Goal: Transaction & Acquisition: Purchase product/service

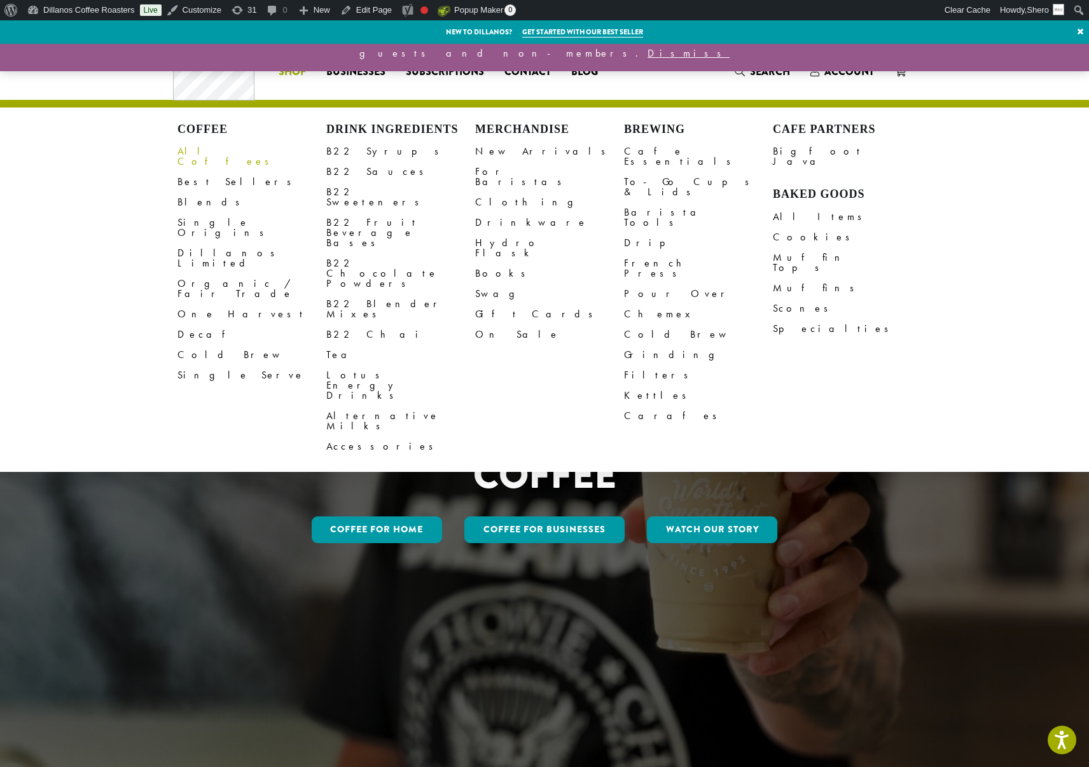
click at [207, 149] on link "All Coffees" at bounding box center [251, 156] width 149 height 31
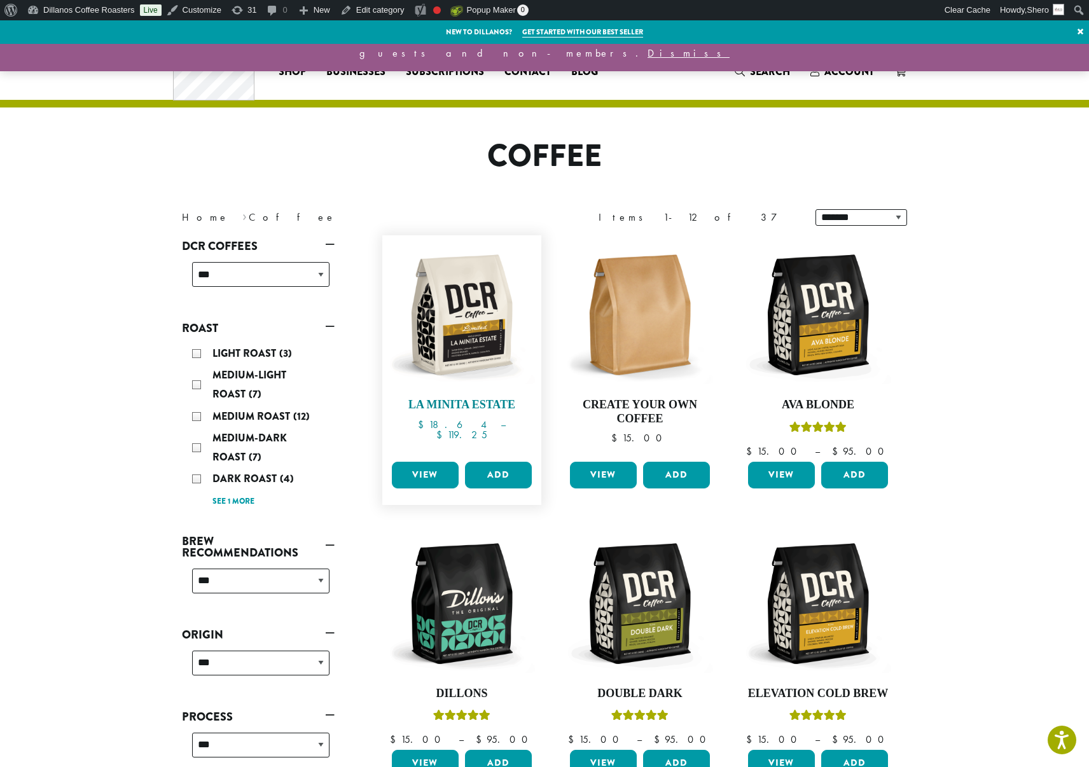
click at [464, 334] on img at bounding box center [462, 315] width 146 height 146
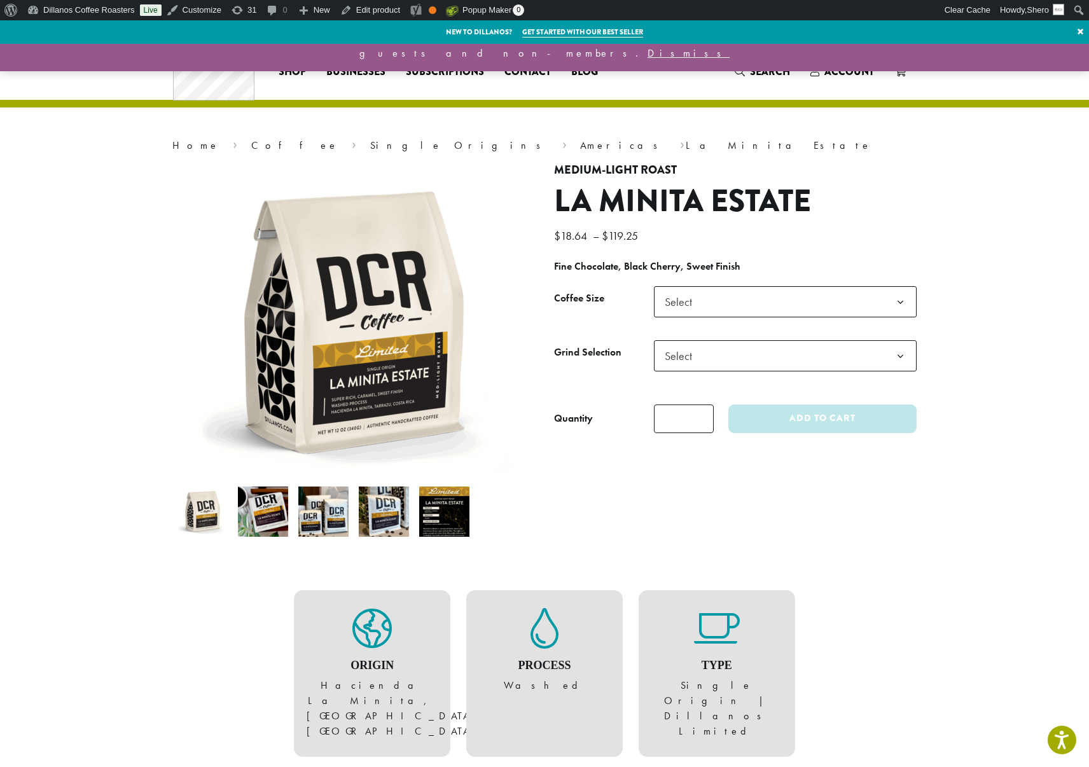
click at [900, 354] on b at bounding box center [900, 356] width 31 height 31
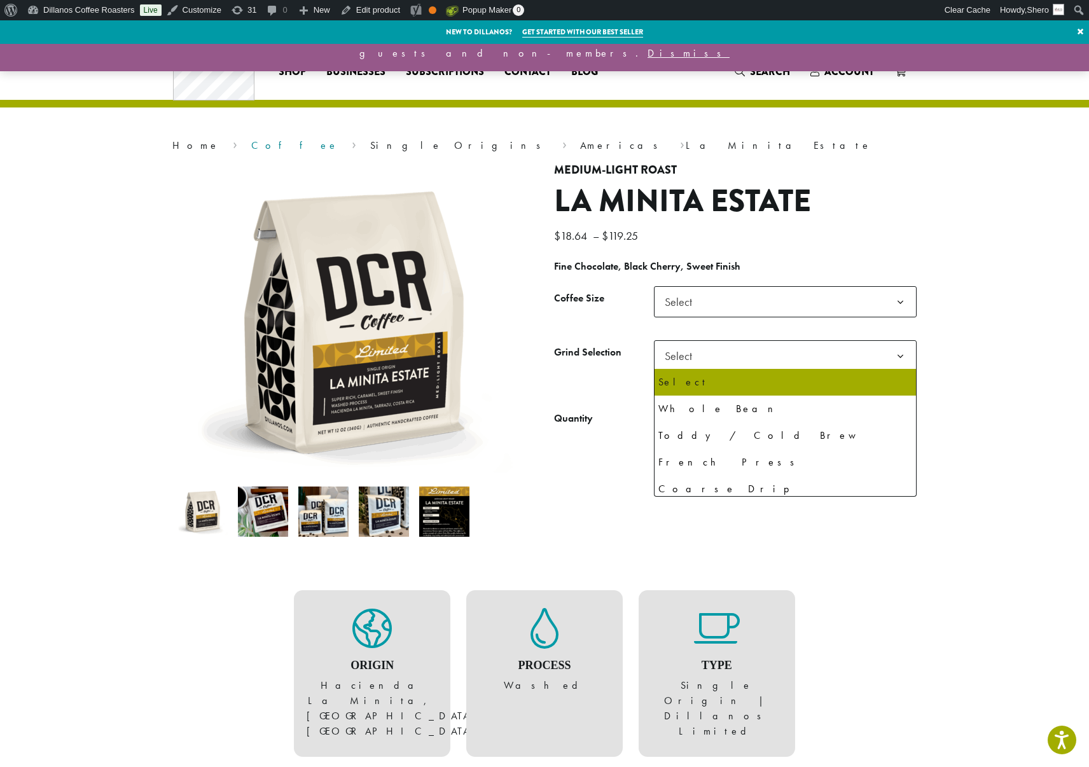
click at [251, 148] on link "Coffee" at bounding box center [294, 145] width 87 height 13
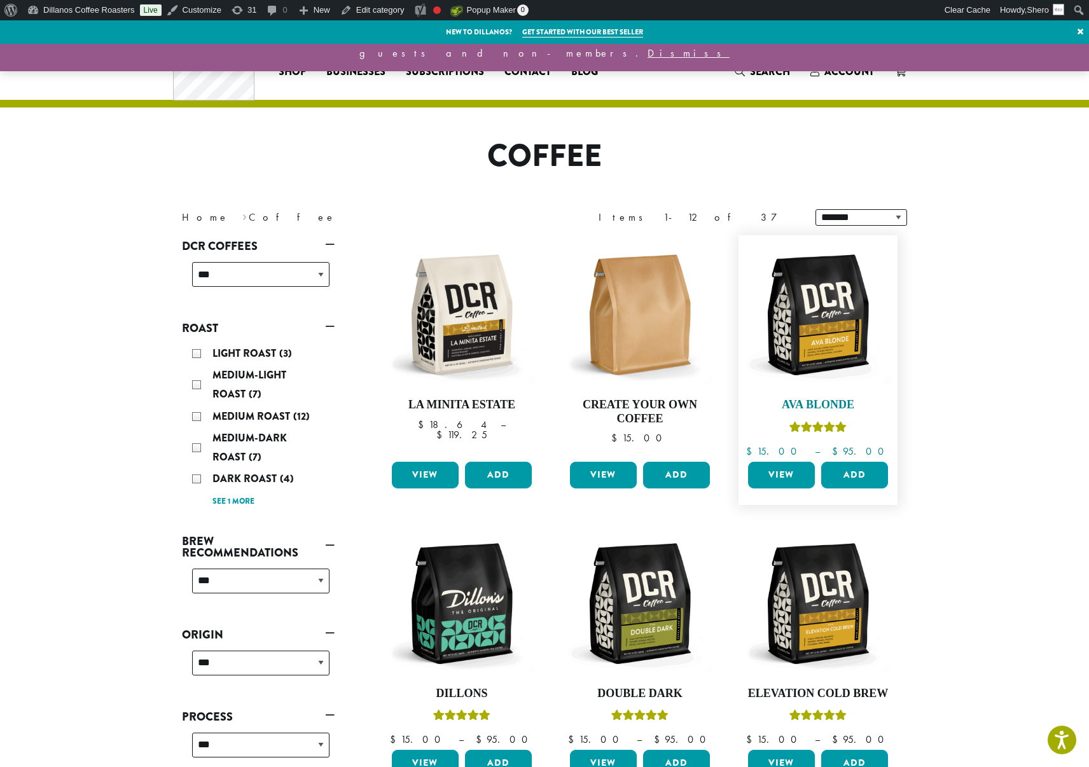
click at [843, 348] on img at bounding box center [818, 315] width 146 height 146
click at [822, 347] on img at bounding box center [818, 315] width 146 height 146
click at [824, 317] on img at bounding box center [818, 315] width 146 height 146
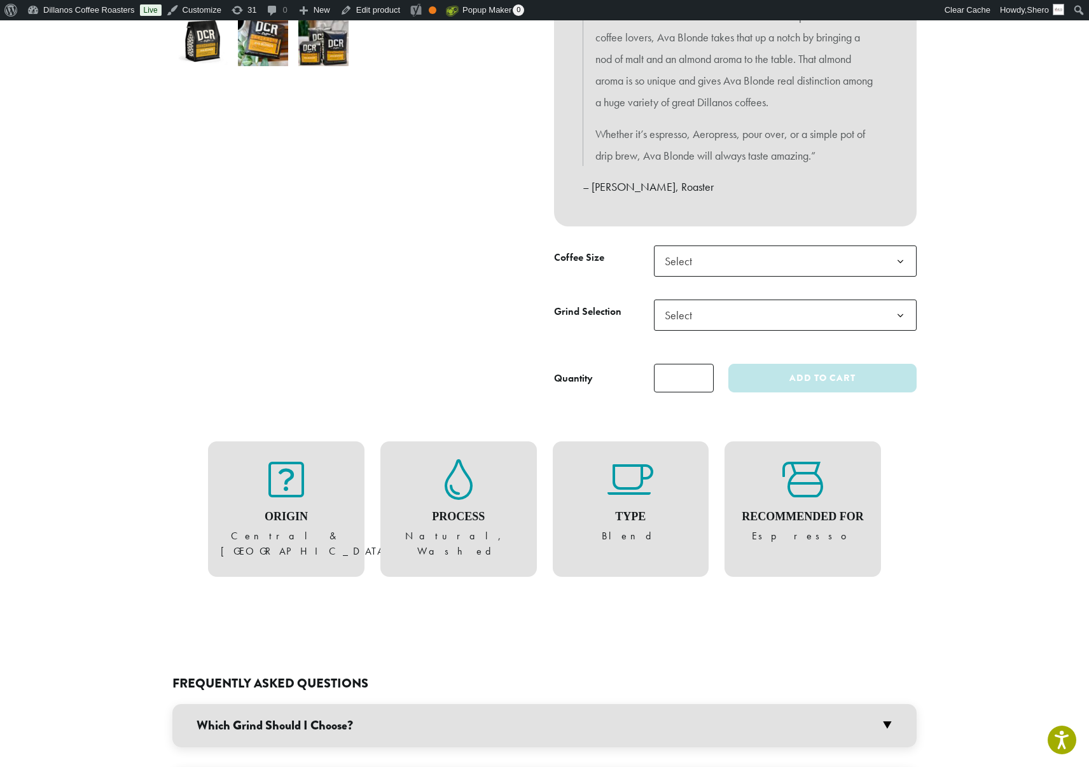
scroll to position [474, 0]
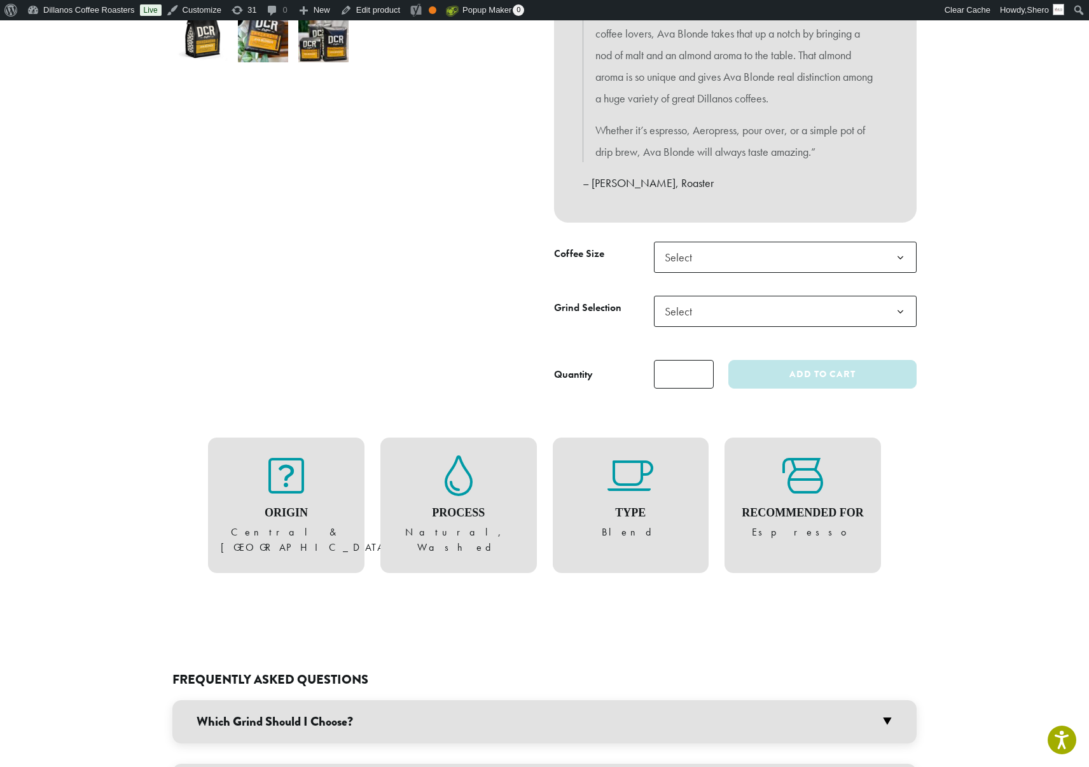
click at [824, 317] on span "Select" at bounding box center [785, 311] width 263 height 31
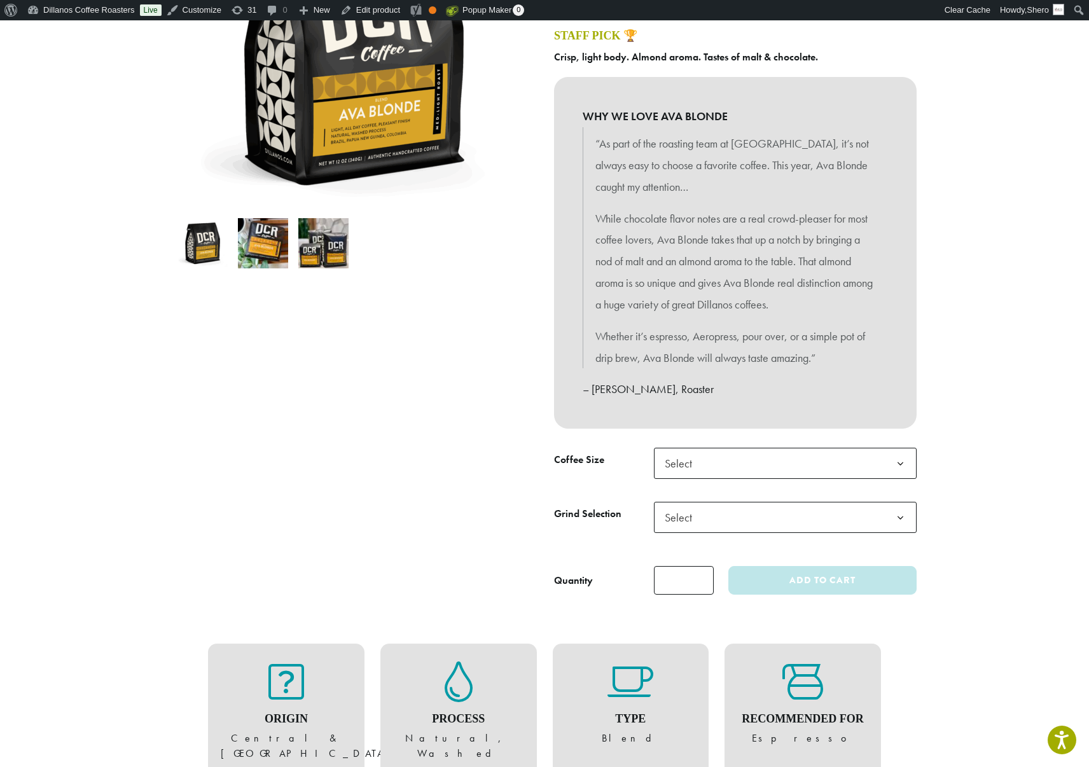
scroll to position [0, 0]
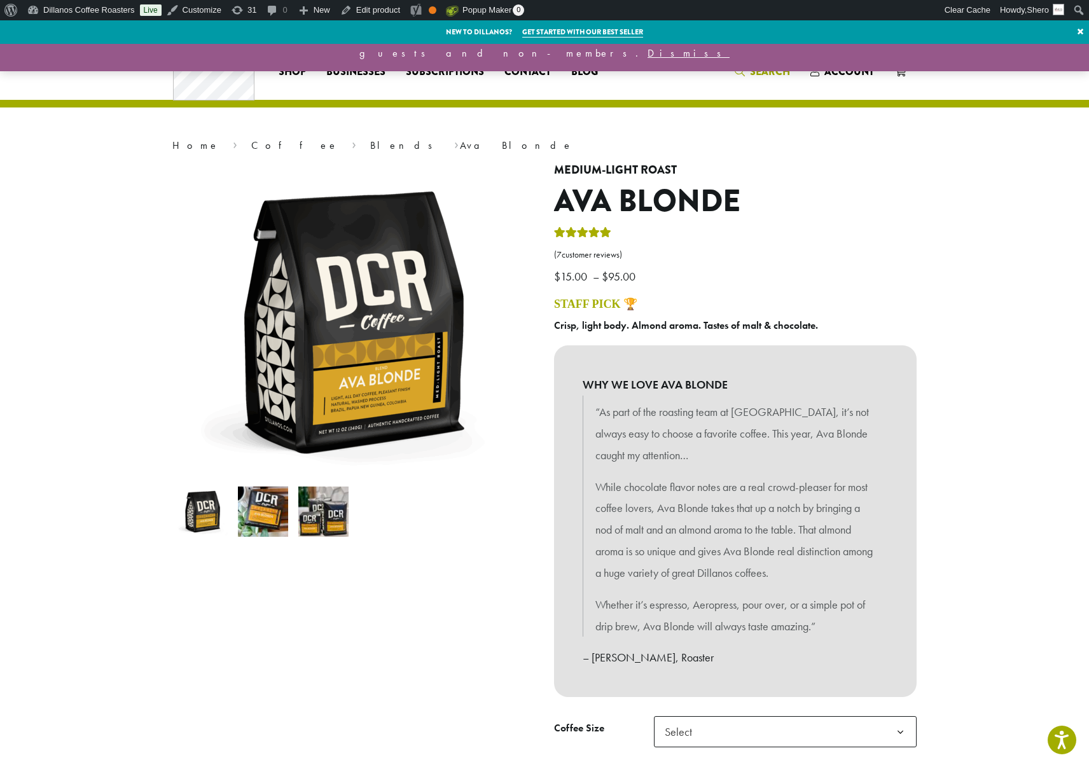
click at [745, 71] on span "Search" at bounding box center [761, 72] width 55 height 16
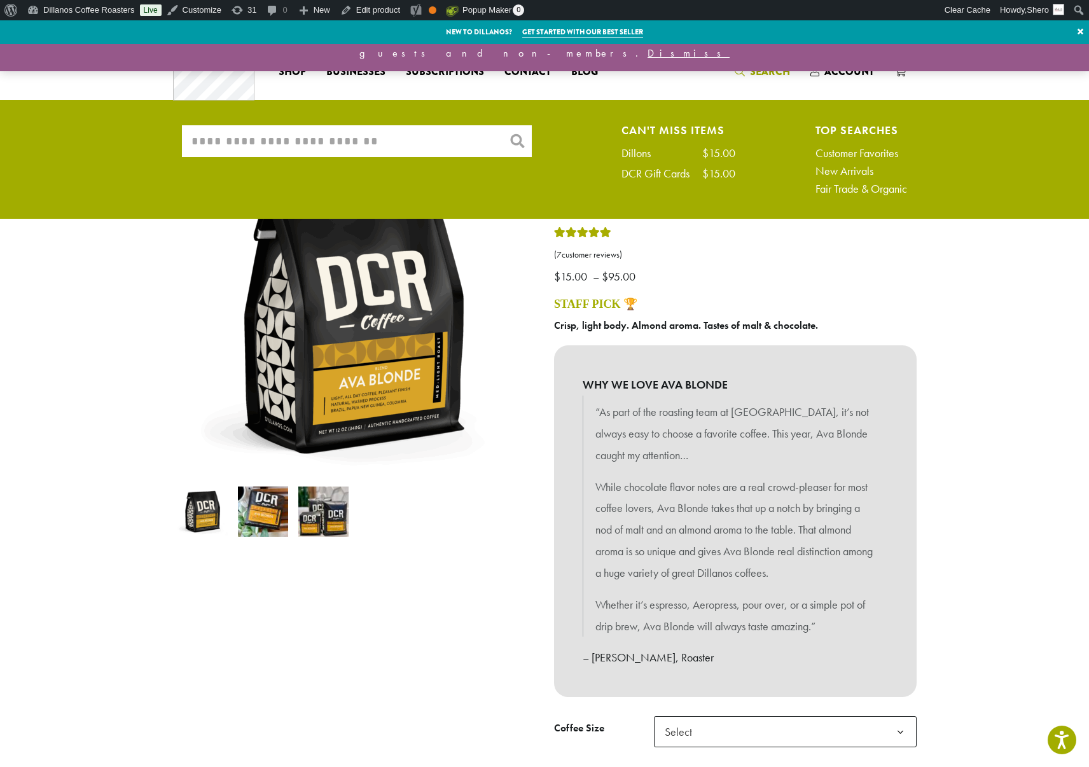
click at [284, 147] on input "What are you searching for?" at bounding box center [357, 141] width 350 height 32
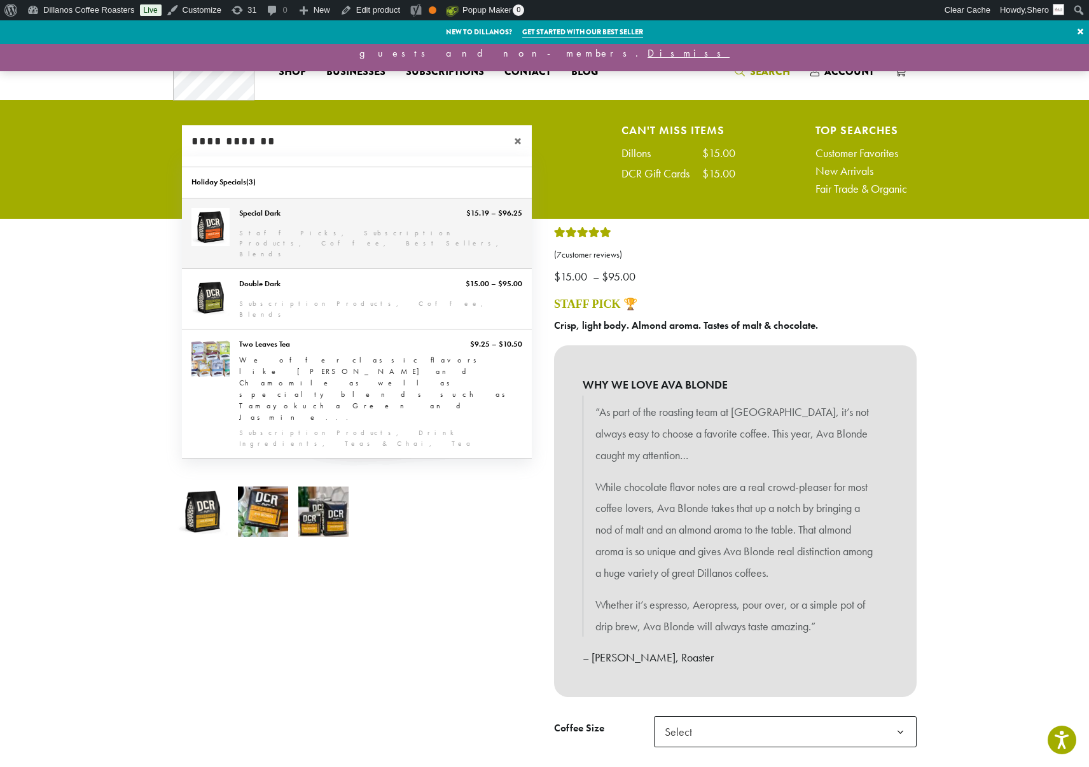
type input "**********"
click at [315, 233] on link "Special Dark" at bounding box center [357, 233] width 350 height 71
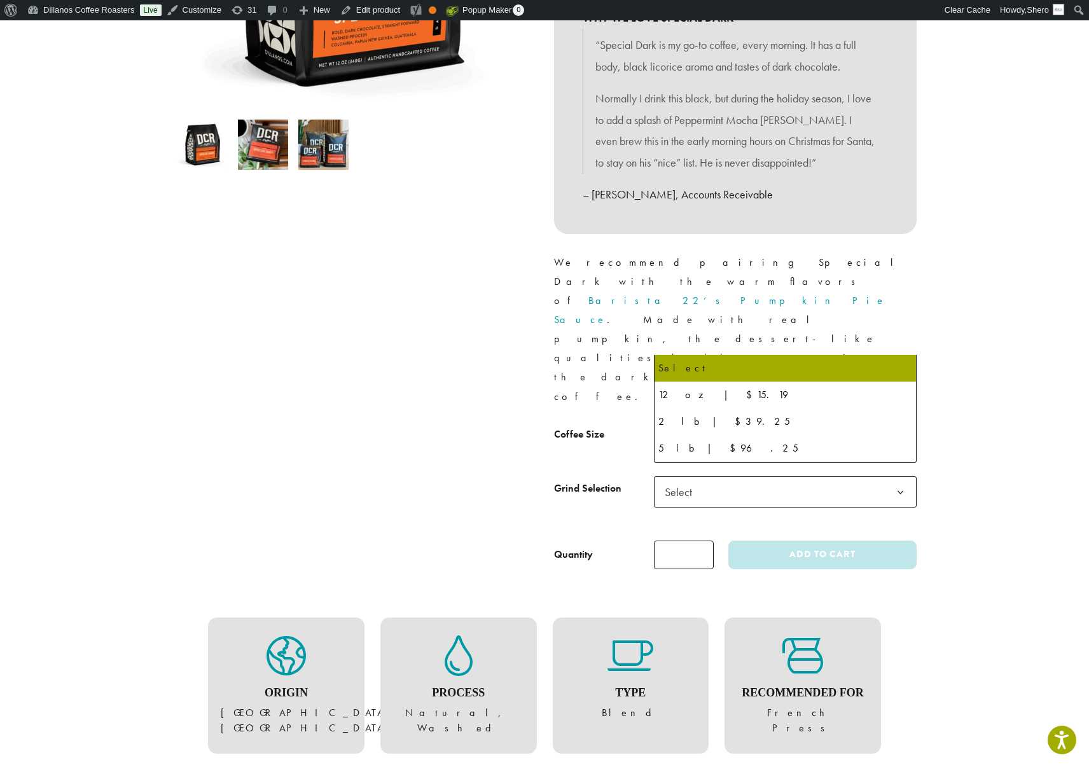
click at [730, 422] on span "Select" at bounding box center [785, 437] width 263 height 31
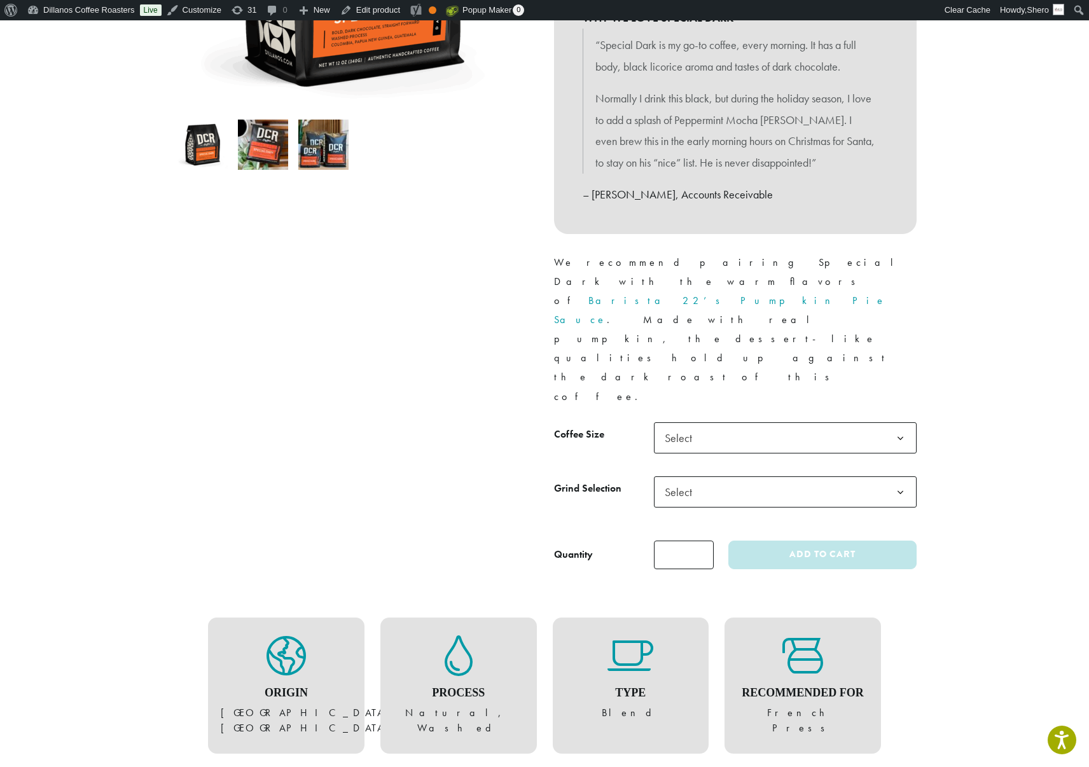
click at [730, 422] on span "Select" at bounding box center [785, 437] width 263 height 31
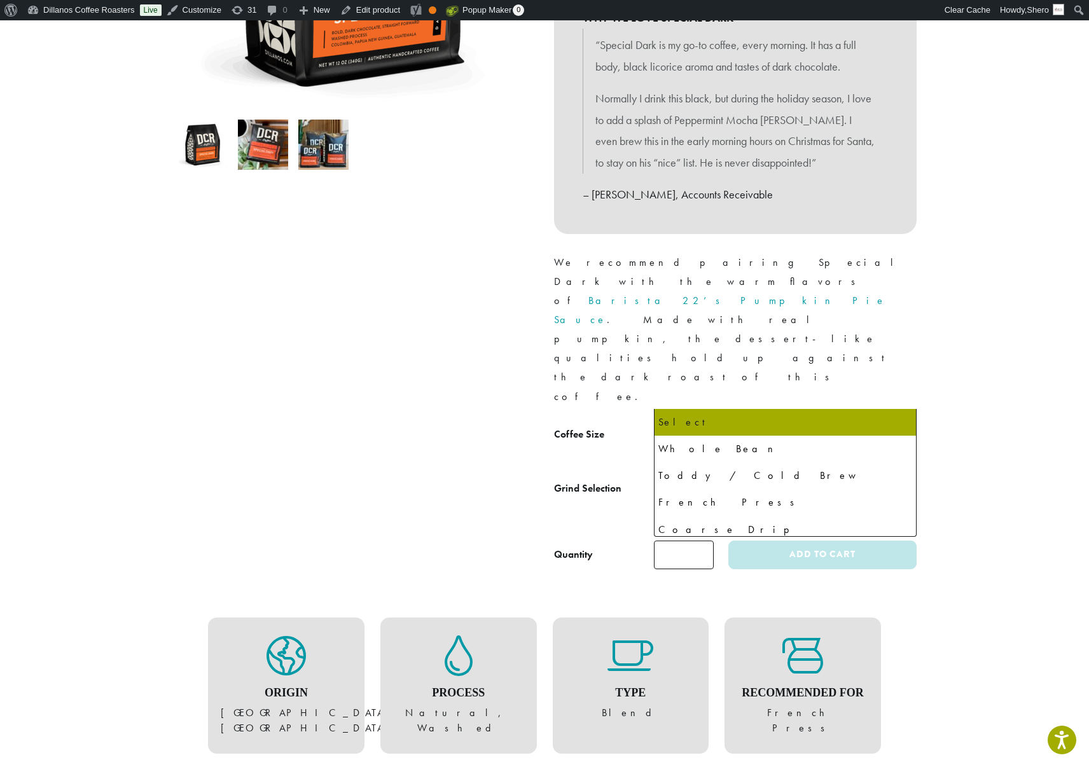
click at [707, 476] on span "Select" at bounding box center [785, 491] width 263 height 31
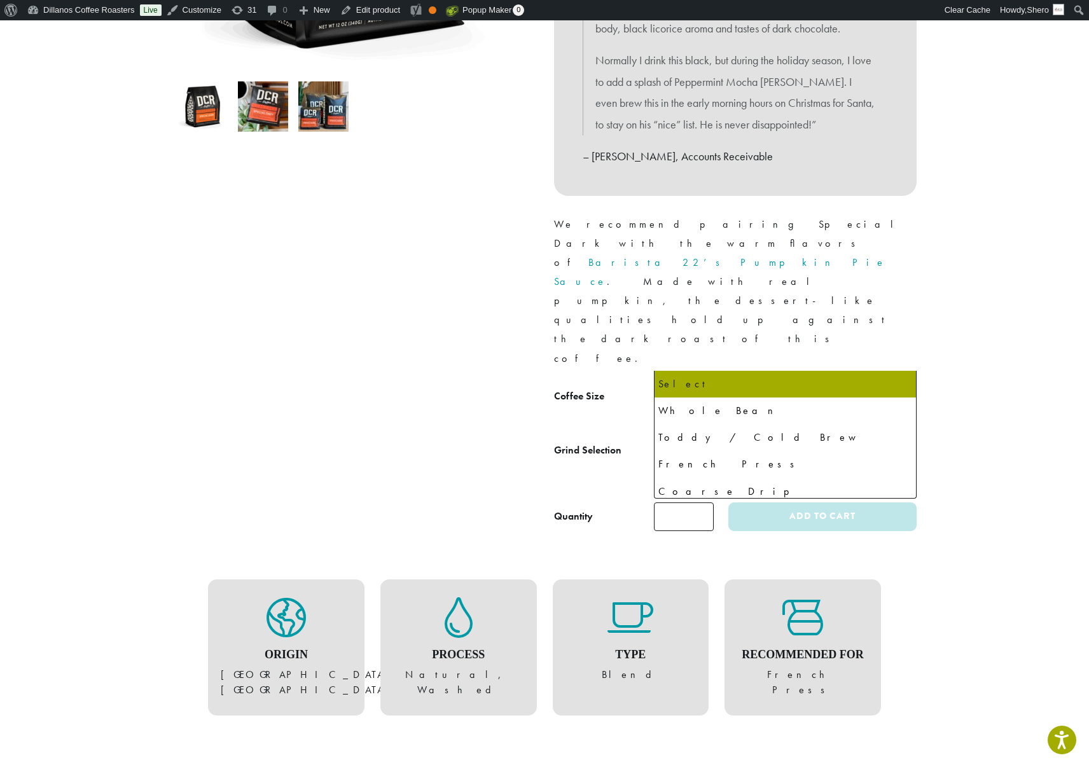
scroll to position [408, 0]
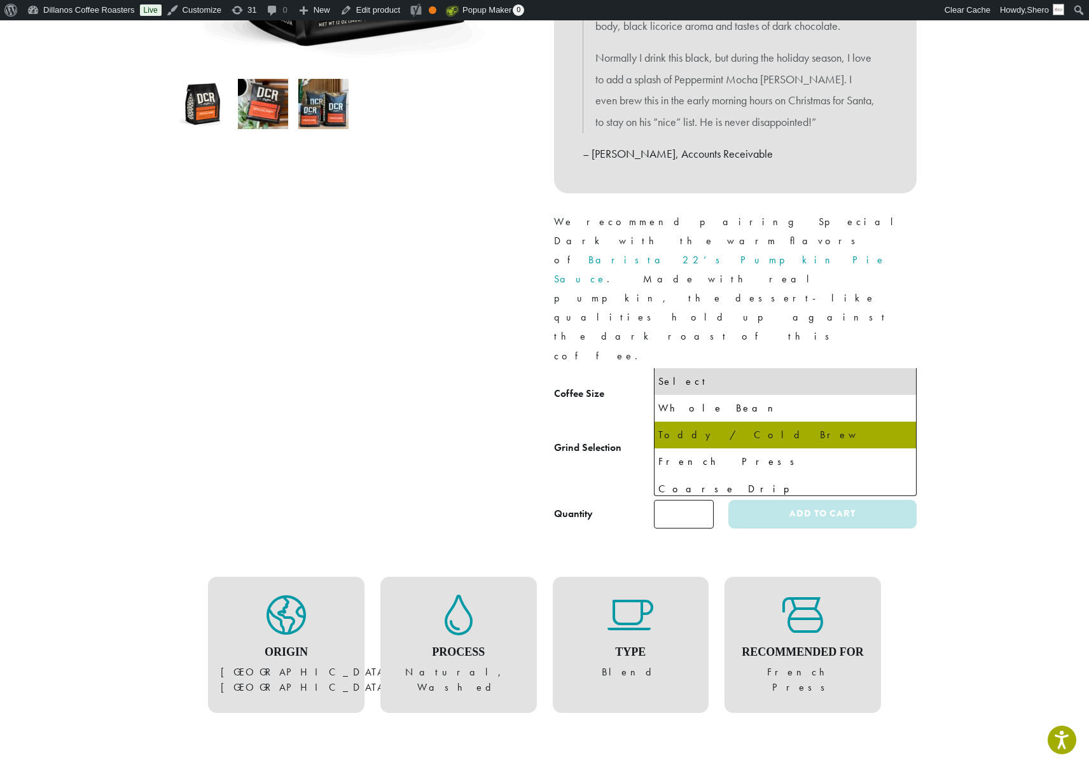
click at [425, 380] on div at bounding box center [354, 142] width 382 height 773
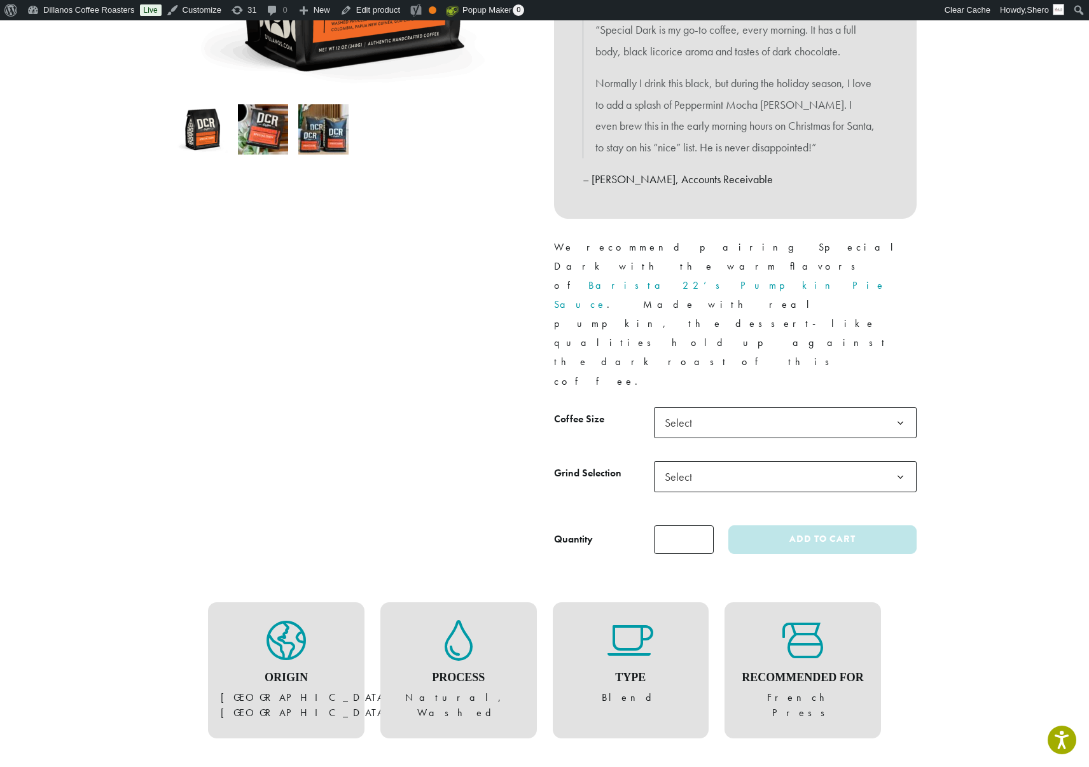
scroll to position [362, 0]
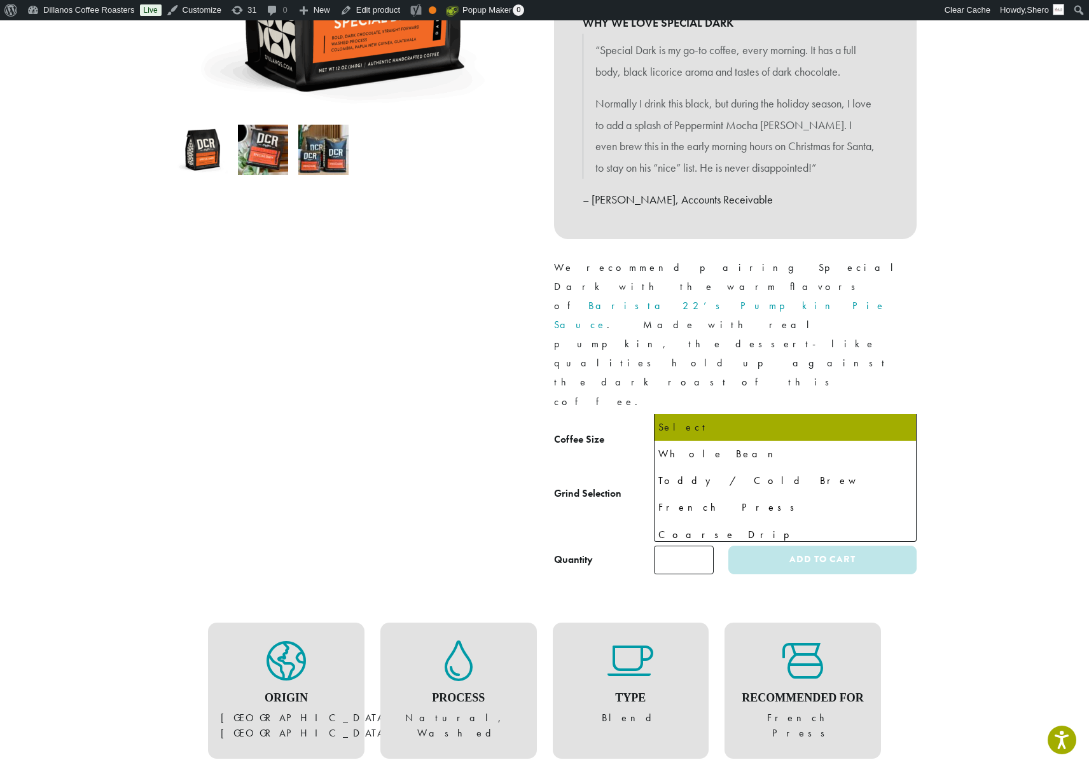
click at [729, 481] on span "Select" at bounding box center [785, 496] width 263 height 31
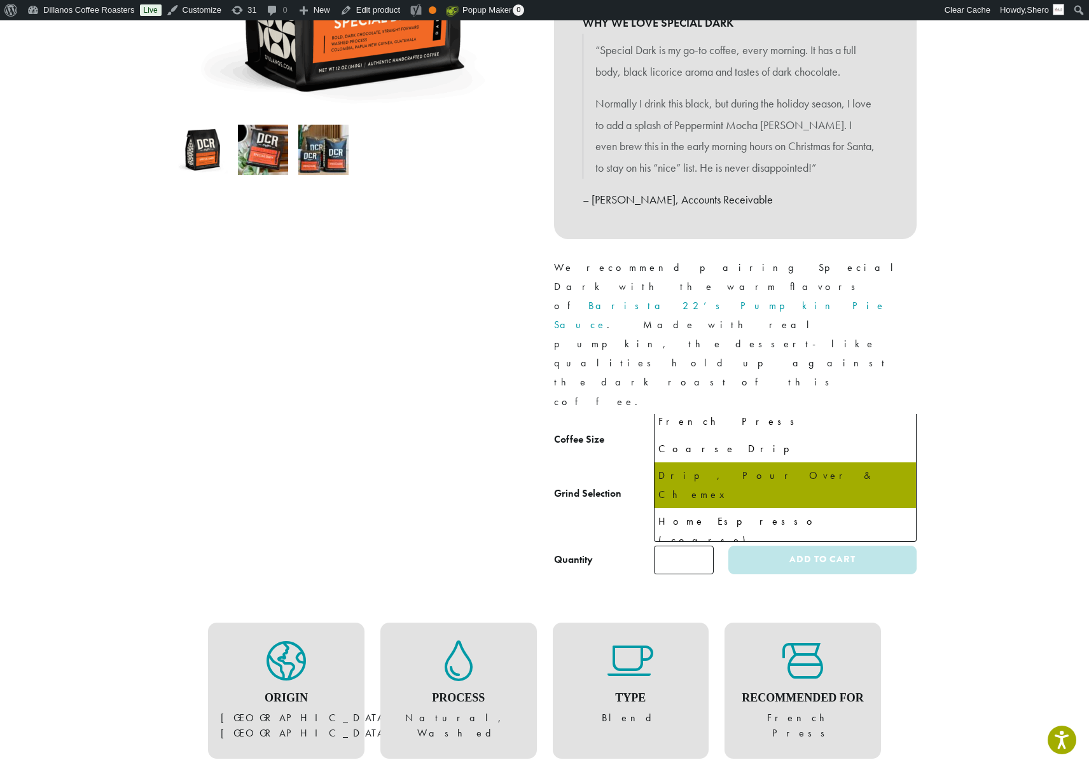
scroll to position [87, 0]
click at [447, 450] on div at bounding box center [354, 188] width 382 height 773
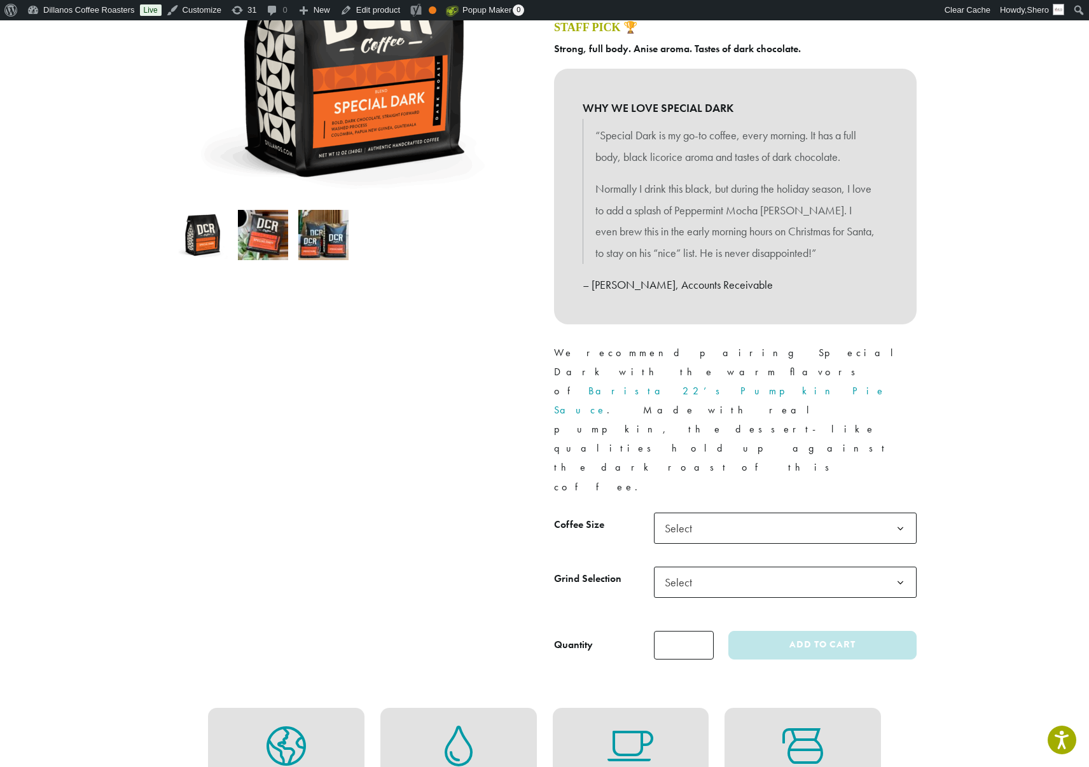
scroll to position [273, 0]
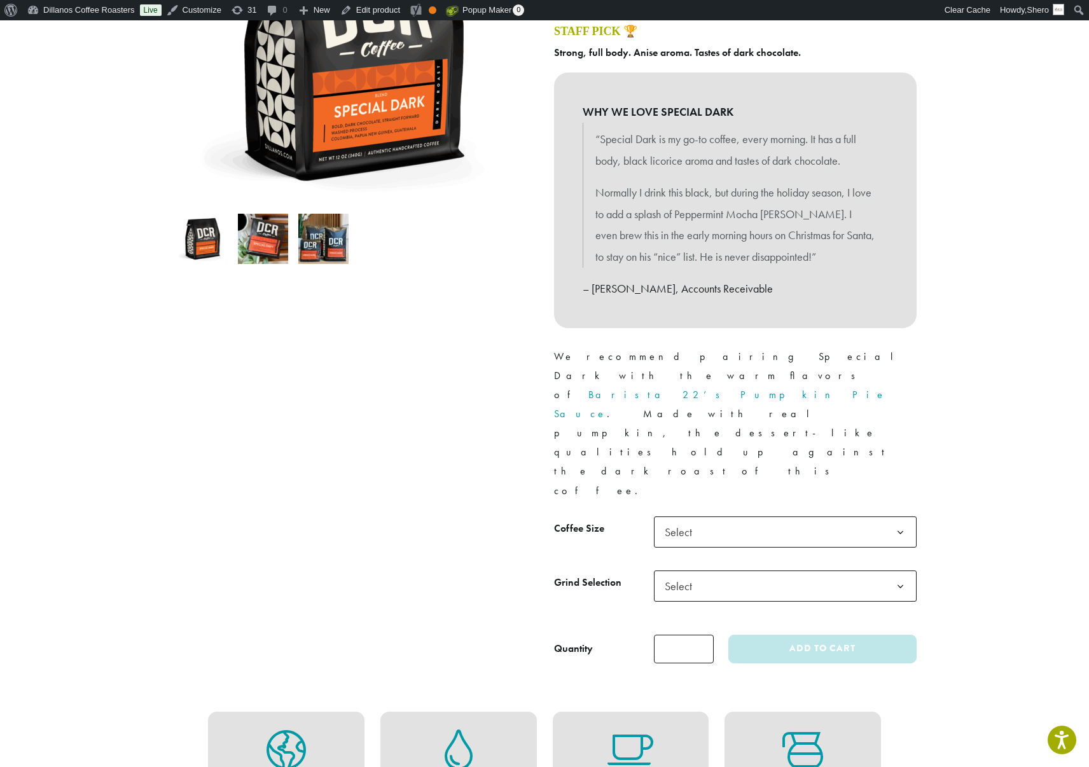
click at [807, 570] on span "Select" at bounding box center [785, 585] width 263 height 31
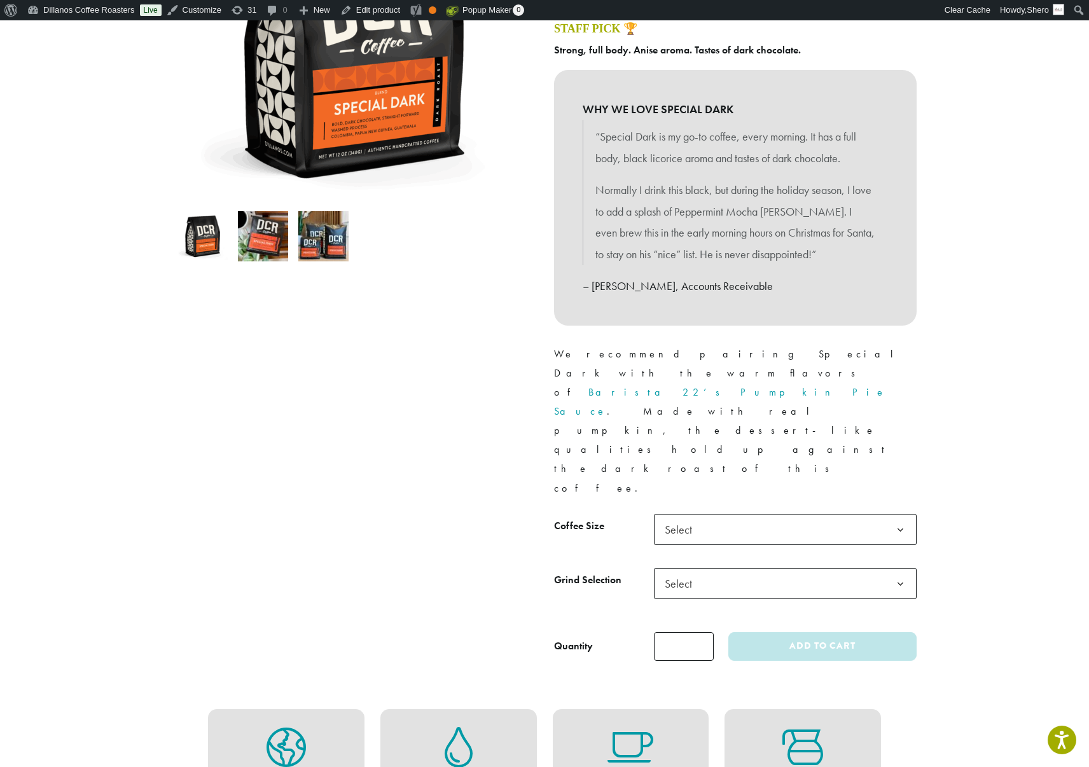
scroll to position [0, 0]
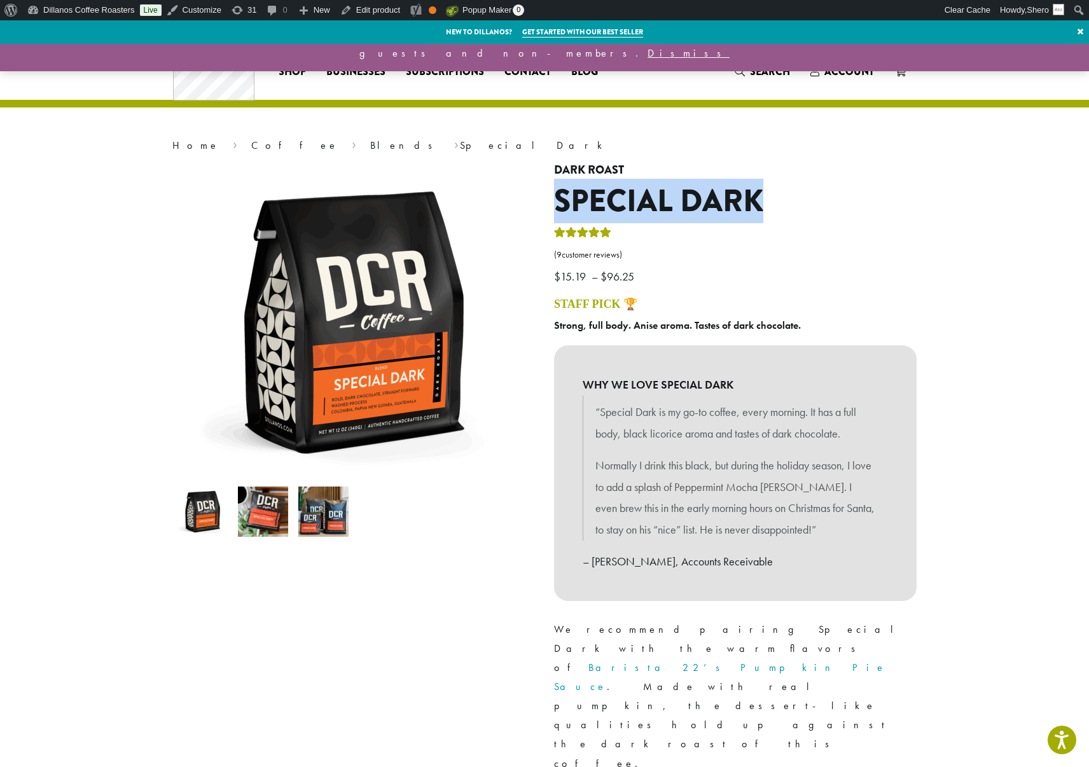
drag, startPoint x: 588, startPoint y: 201, endPoint x: 765, endPoint y: 195, distance: 176.9
click at [765, 195] on h1 "Special Dark" at bounding box center [735, 201] width 362 height 37
copy h1 "Special Dark"
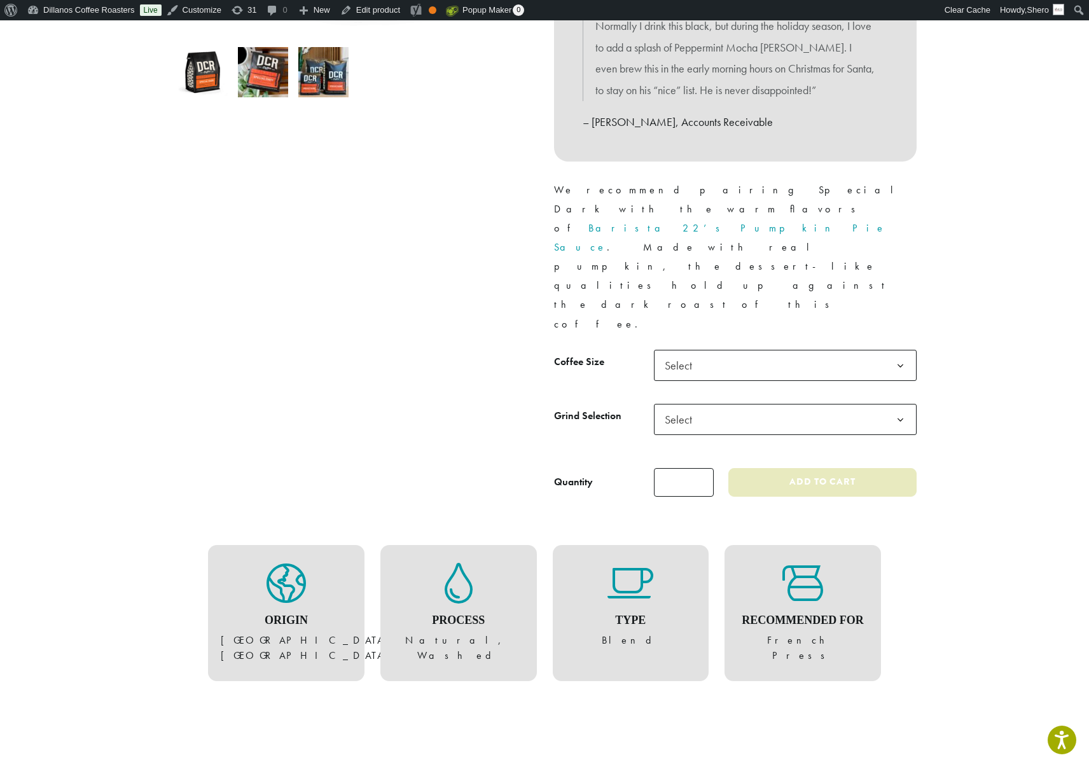
scroll to position [443, 0]
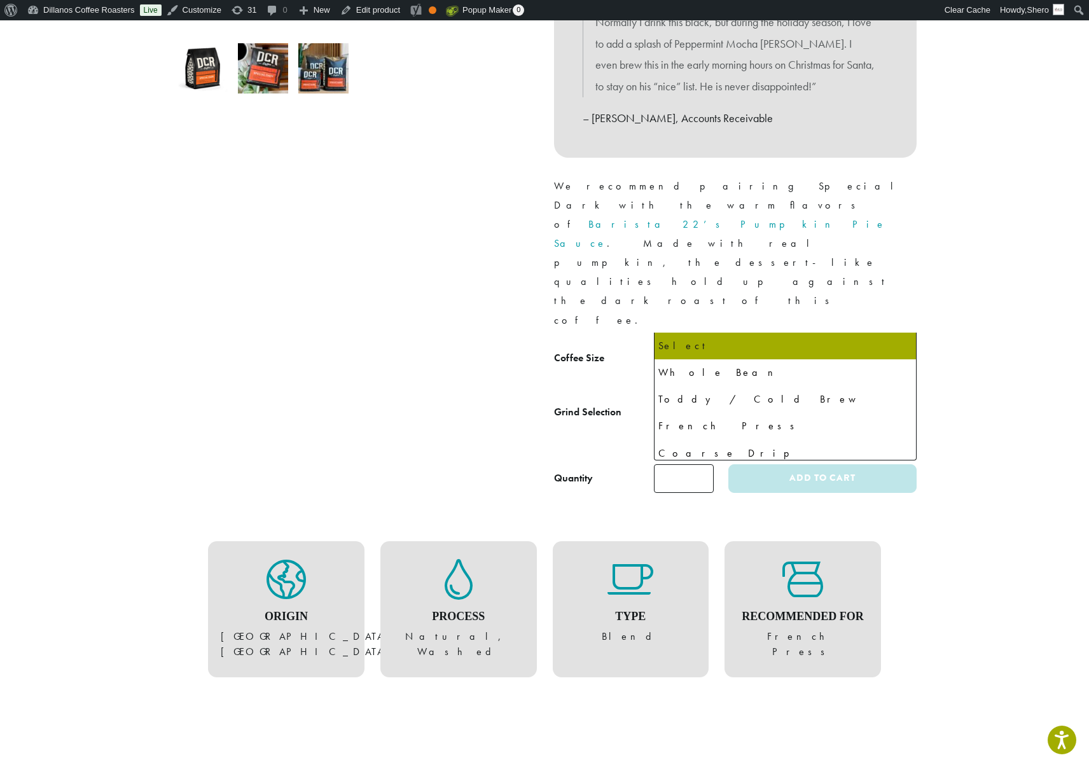
click at [776, 400] on span "Select" at bounding box center [785, 415] width 263 height 31
